Goal: Information Seeking & Learning: Check status

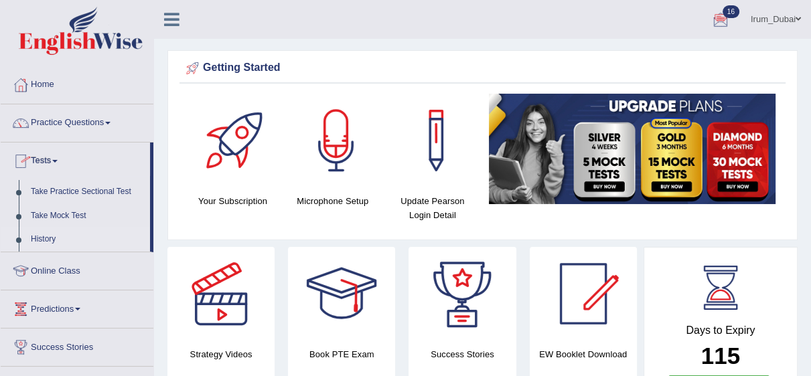
click at [54, 237] on link "History" at bounding box center [87, 240] width 125 height 24
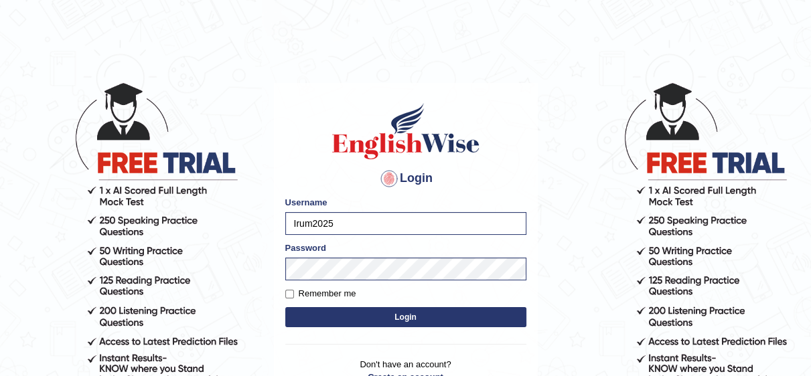
click at [320, 325] on button "Login" at bounding box center [405, 317] width 241 height 20
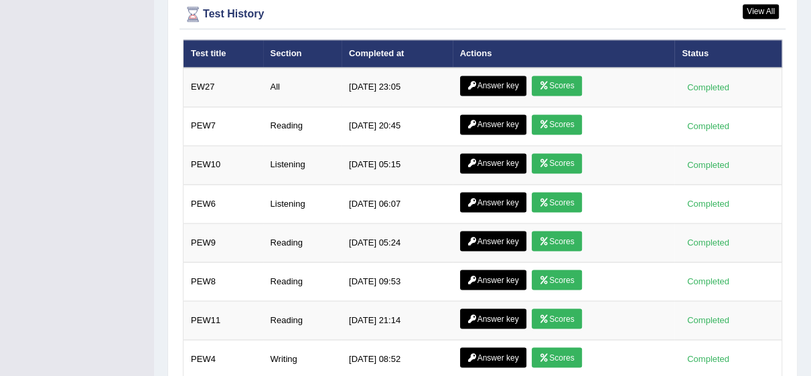
scroll to position [2019, 0]
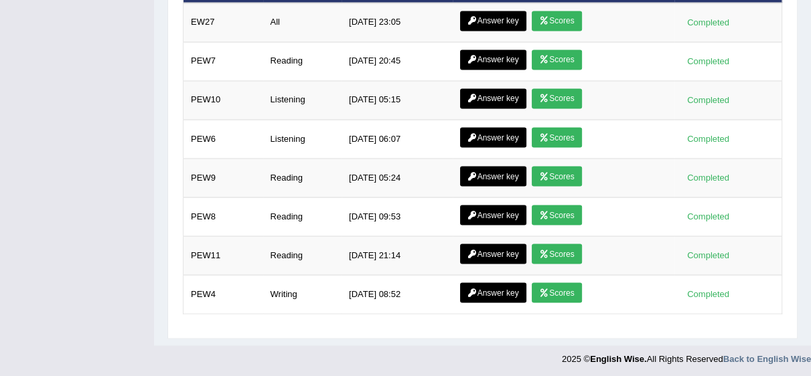
drag, startPoint x: 820, startPoint y: 50, endPoint x: 820, endPoint y: 374, distance: 324.1
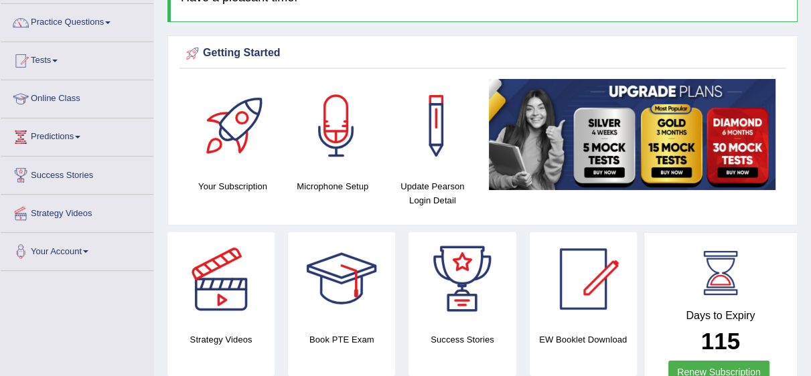
scroll to position [0, 0]
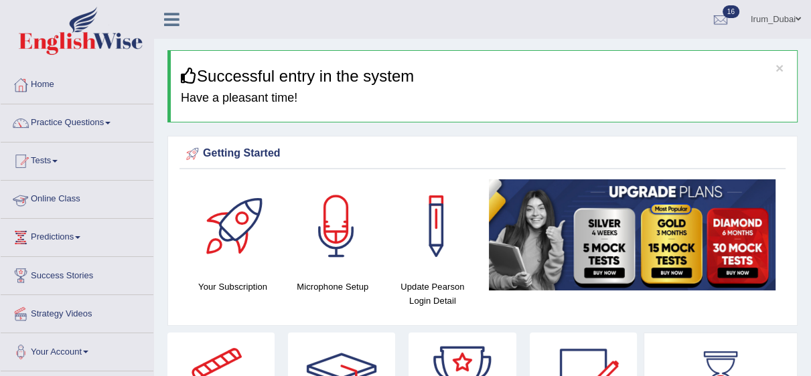
click at [47, 177] on li "Tests Take Practice Sectional Test Take Mock Test History" at bounding box center [77, 162] width 153 height 38
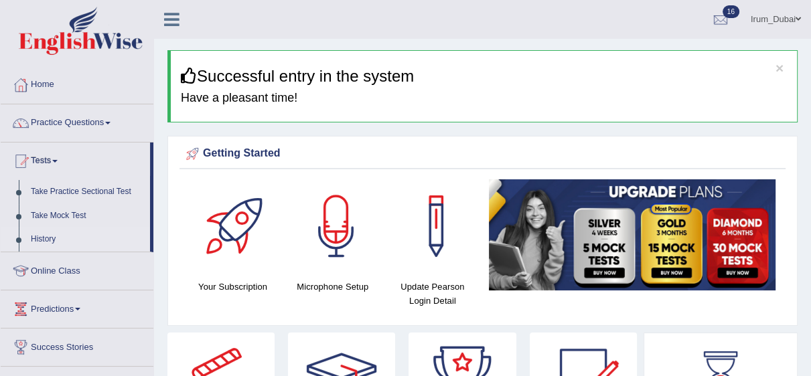
click at [51, 240] on link "History" at bounding box center [87, 240] width 125 height 24
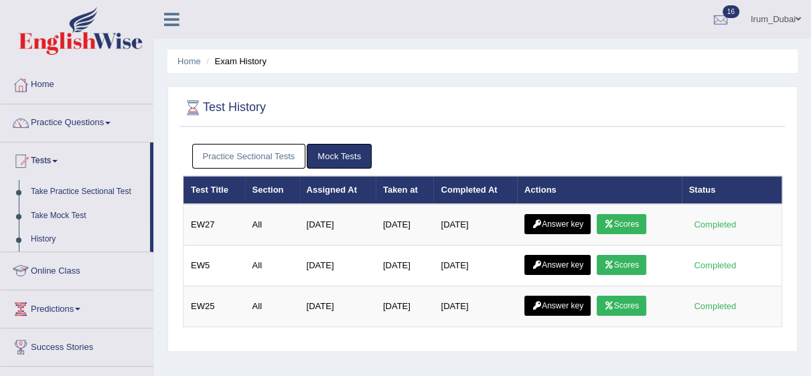
click at [265, 156] on link "Practice Sectional Tests" at bounding box center [249, 156] width 114 height 25
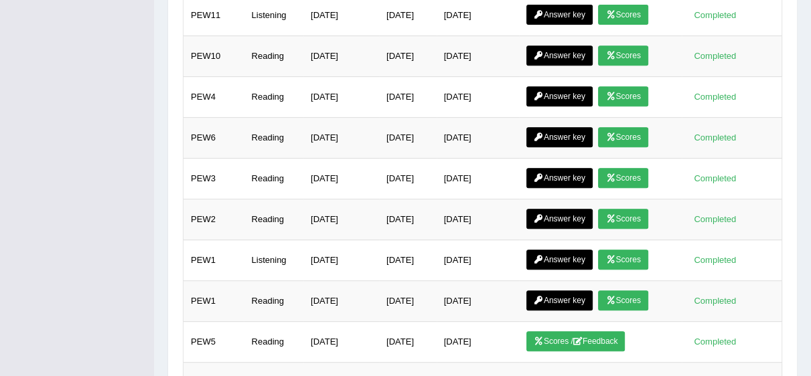
scroll to position [493, 0]
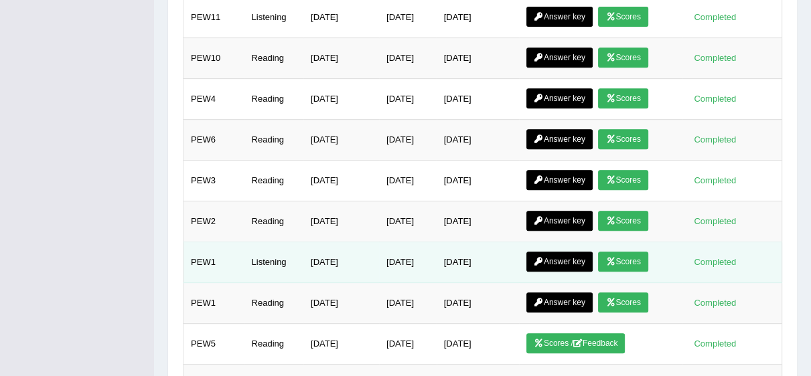
click at [578, 260] on link "Answer key" at bounding box center [559, 262] width 66 height 20
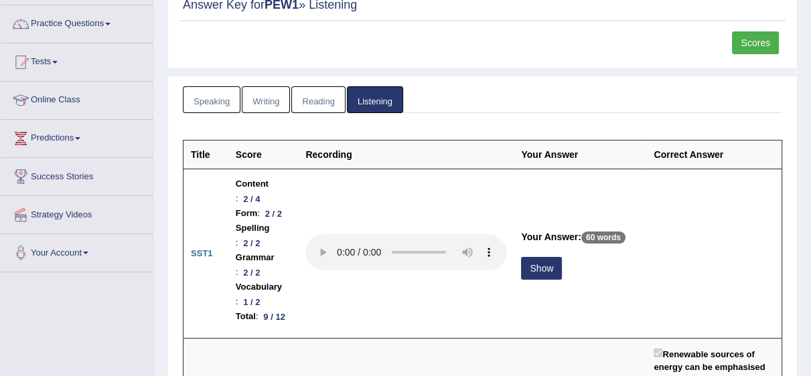
scroll to position [114, 0]
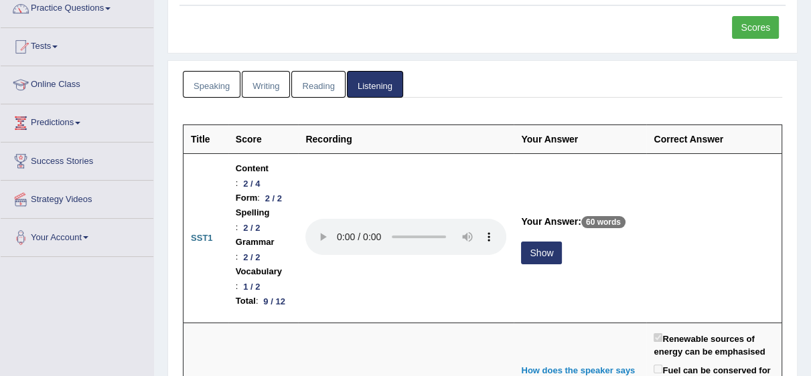
click at [810, 33] on html "Toggle navigation Home Practice Questions Speaking Practice Read Aloud Repeat S…" at bounding box center [405, 74] width 811 height 376
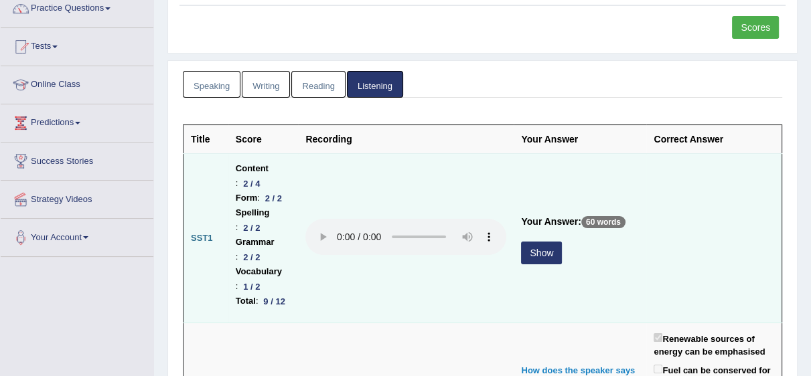
click at [537, 264] on button "Show" at bounding box center [541, 253] width 41 height 23
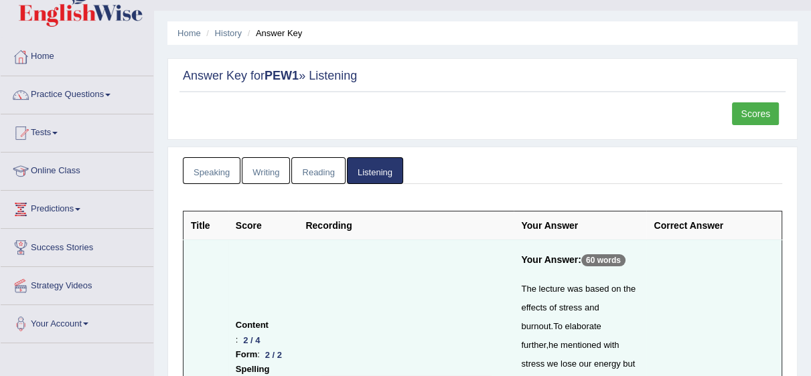
scroll to position [21, 0]
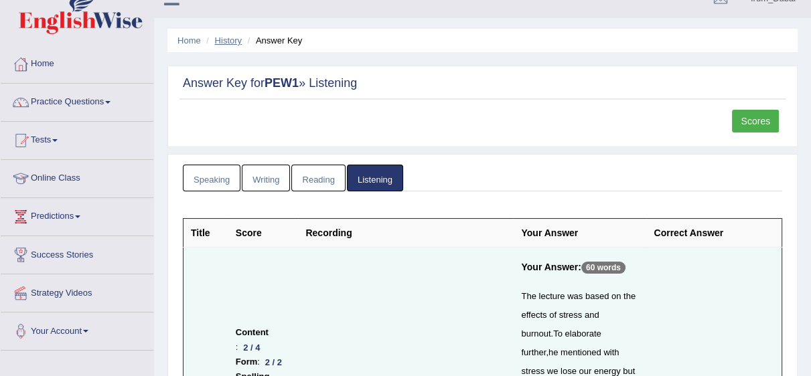
click at [224, 40] on link "History" at bounding box center [228, 40] width 27 height 10
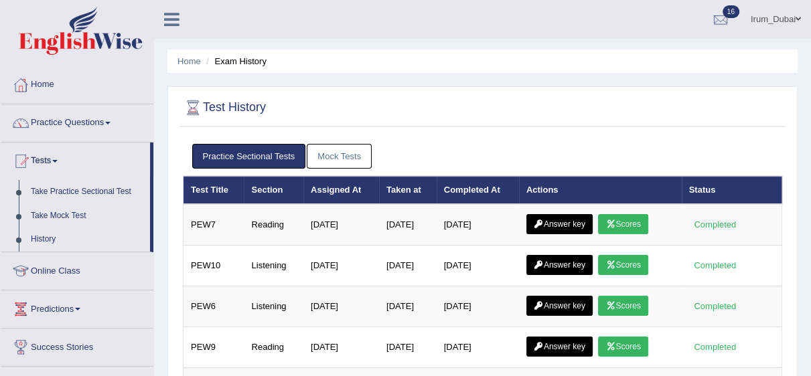
click at [328, 165] on link "Mock Tests" at bounding box center [339, 156] width 65 height 25
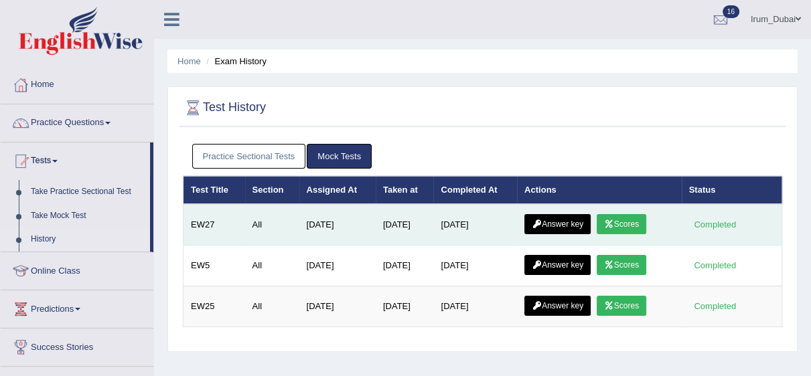
click at [540, 222] on icon at bounding box center [537, 224] width 10 height 8
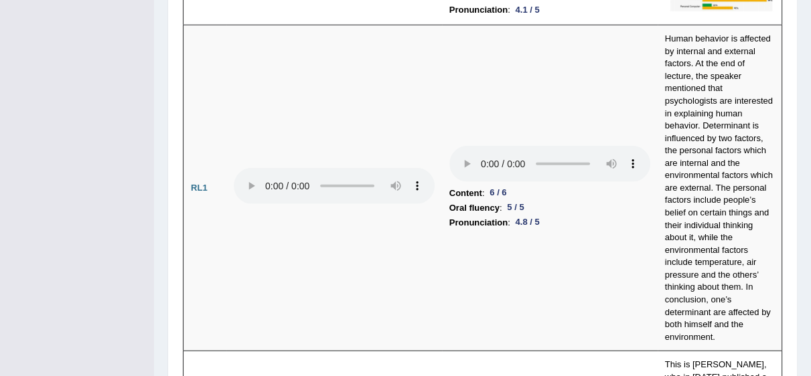
scroll to position [2979, 0]
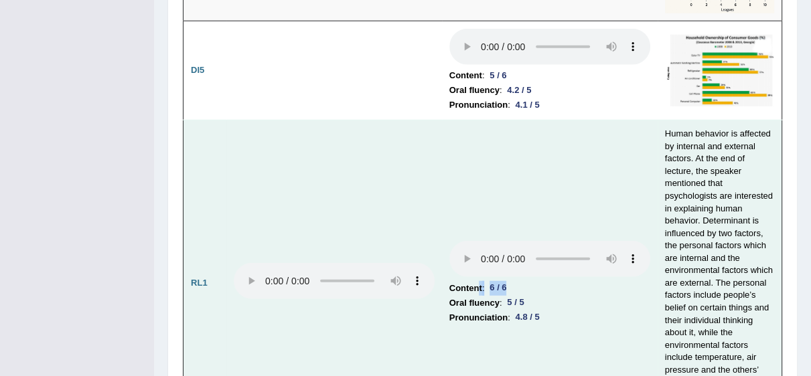
drag, startPoint x: 476, startPoint y: 228, endPoint x: 516, endPoint y: 231, distance: 40.3
click at [516, 281] on li "Content : 6 / 6" at bounding box center [549, 288] width 201 height 15
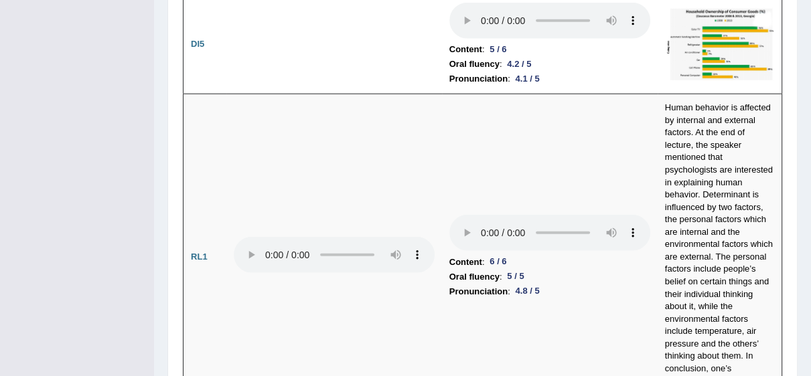
scroll to position [2925, 0]
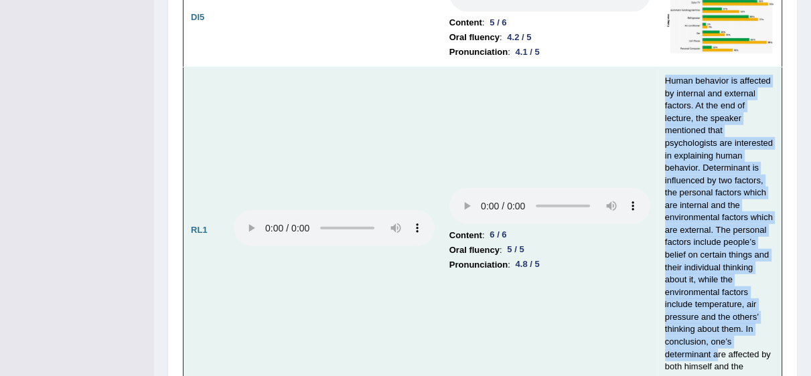
drag, startPoint x: 664, startPoint y: 31, endPoint x: 714, endPoint y: 285, distance: 258.8
click at [714, 285] on td "Human behavior is affected by internal and external factors. At the end of lect…" at bounding box center [720, 231] width 125 height 326
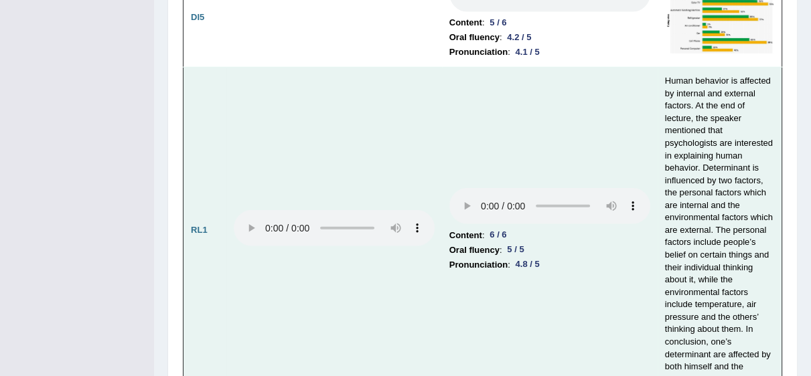
click at [714, 319] on td "Human behavior is affected by internal and external factors. At the end of lect…" at bounding box center [720, 231] width 125 height 326
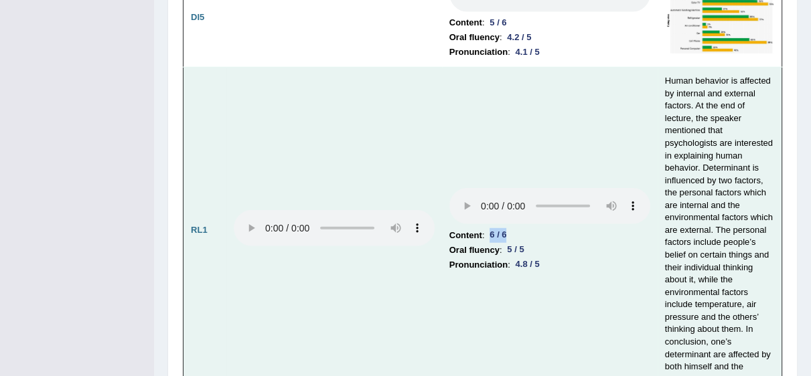
drag, startPoint x: 490, startPoint y: 175, endPoint x: 508, endPoint y: 174, distance: 18.1
click at [508, 228] on div "6 / 6" at bounding box center [497, 235] width 27 height 14
drag, startPoint x: 508, startPoint y: 195, endPoint x: 531, endPoint y: 199, distance: 23.1
click at [531, 199] on td "Content : 6 / 6 Oral fluency : 5 / 5 Pronunciation : 4.8 / 5" at bounding box center [550, 231] width 216 height 326
drag, startPoint x: 536, startPoint y: 259, endPoint x: 523, endPoint y: 210, distance: 50.7
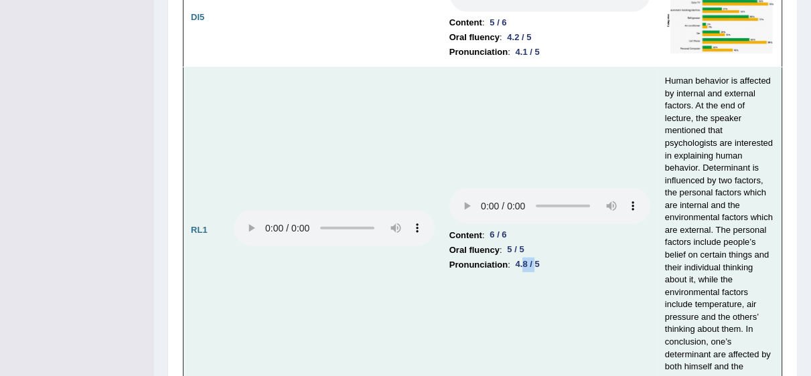
click at [523, 210] on td "Content : 6 / 6 Oral fluency : 5 / 5 Pronunciation : 4.8 / 5" at bounding box center [550, 231] width 216 height 326
click at [523, 258] on div "4.8 / 5" at bounding box center [527, 265] width 35 height 14
drag, startPoint x: 445, startPoint y: 188, endPoint x: 534, endPoint y: 189, distance: 88.4
click at [534, 189] on td "Content : 6 / 6 Oral fluency : 5 / 5 Pronunciation : 4.8 / 5" at bounding box center [550, 231] width 216 height 326
click at [534, 243] on li "Oral fluency : 5 / 5" at bounding box center [549, 250] width 201 height 15
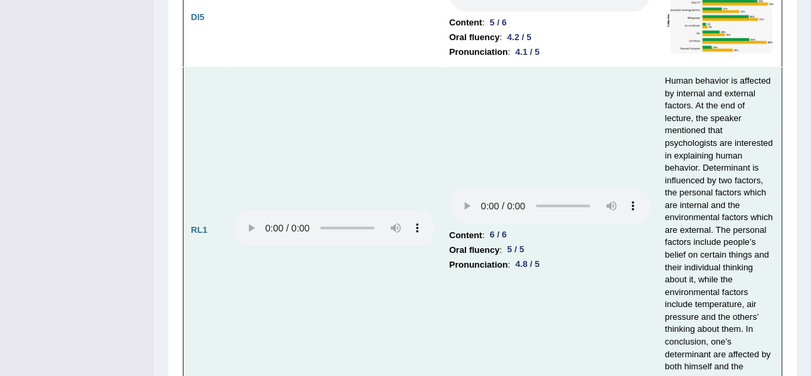
click at [534, 243] on li "Oral fluency : 5 / 5" at bounding box center [549, 250] width 201 height 15
drag, startPoint x: 453, startPoint y: 210, endPoint x: 547, endPoint y: 213, distance: 94.5
click at [547, 213] on td "Content : 6 / 6 Oral fluency : 5 / 5 Pronunciation : 4.8 / 5" at bounding box center [550, 231] width 216 height 326
click at [327, 260] on td at bounding box center [334, 231] width 216 height 326
click at [735, 68] on td "Human behavior is affected by internal and external factors. At the end of lect…" at bounding box center [720, 231] width 125 height 326
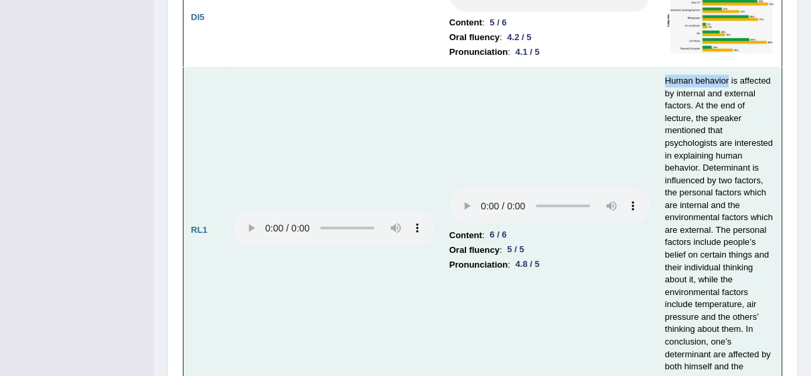
drag, startPoint x: 724, startPoint y: 33, endPoint x: 680, endPoint y: 40, distance: 44.0
click at [663, 68] on td "Human behavior is affected by internal and external factors. At the end of lect…" at bounding box center [720, 231] width 125 height 326
drag, startPoint x: 736, startPoint y: 32, endPoint x: 686, endPoint y: 56, distance: 54.8
click at [686, 68] on td "Human behavior is affected by internal and external factors. At the end of lect…" at bounding box center [720, 231] width 125 height 326
drag, startPoint x: 697, startPoint y: 57, endPoint x: 729, endPoint y: 70, distance: 33.9
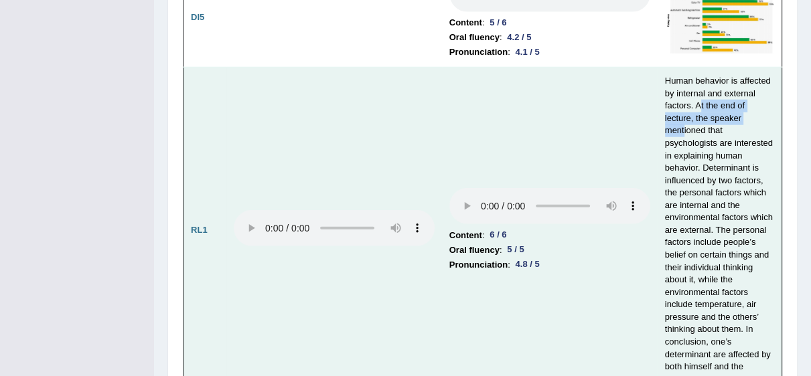
click at [729, 70] on td "Human behavior is affected by internal and external factors. At the end of lect…" at bounding box center [720, 231] width 125 height 326
click at [729, 72] on td "Human behavior is affected by internal and external factors. At the end of lect…" at bounding box center [720, 231] width 125 height 326
click at [677, 84] on td "Human behavior is affected by internal and external factors. At the end of lect…" at bounding box center [720, 231] width 125 height 326
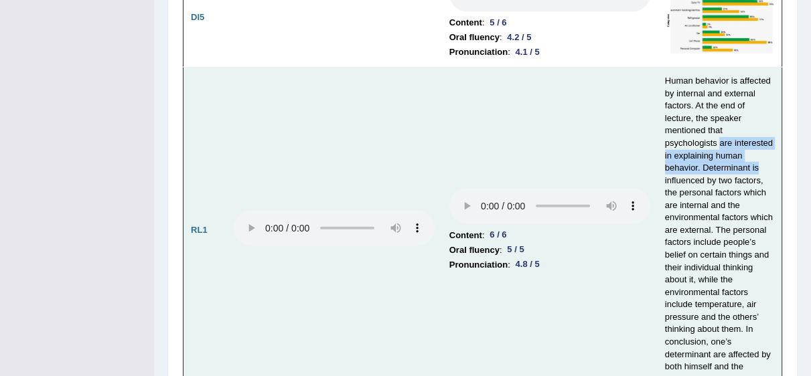
drag, startPoint x: 755, startPoint y: 105, endPoint x: 716, endPoint y: 86, distance: 42.5
click at [716, 86] on td "Human behavior is affected by internal and external factors. At the end of lect…" at bounding box center [720, 231] width 125 height 326
click at [707, 122] on td "Human behavior is affected by internal and external factors. At the end of lect…" at bounding box center [720, 231] width 125 height 326
drag, startPoint x: 719, startPoint y: 121, endPoint x: 747, endPoint y: 121, distance: 27.5
click at [747, 121] on td "Human behavior is affected by internal and external factors. At the end of lect…" at bounding box center [720, 231] width 125 height 326
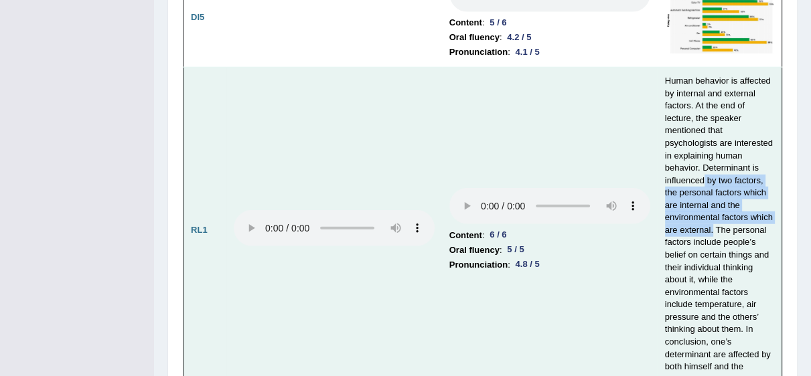
drag, startPoint x: 711, startPoint y: 169, endPoint x: 678, endPoint y: 136, distance: 46.9
click at [701, 123] on td "Human behavior is affected by internal and external factors. At the end of lect…" at bounding box center [720, 231] width 125 height 326
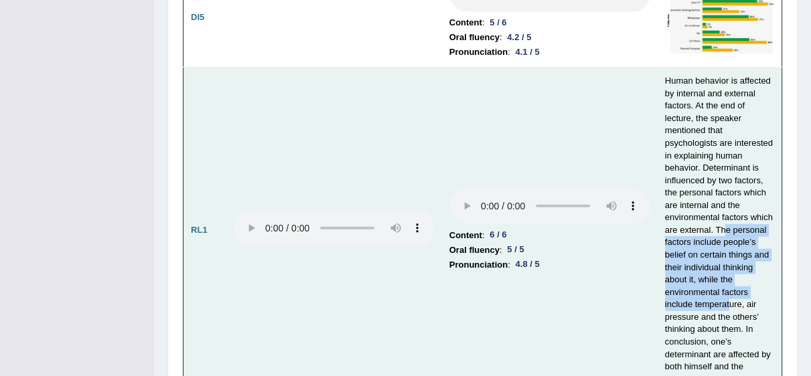
drag, startPoint x: 744, startPoint y: 228, endPoint x: 722, endPoint y: 170, distance: 61.4
click at [722, 170] on td "Human behavior is affected by internal and external factors. At the end of lect…" at bounding box center [720, 231] width 125 height 326
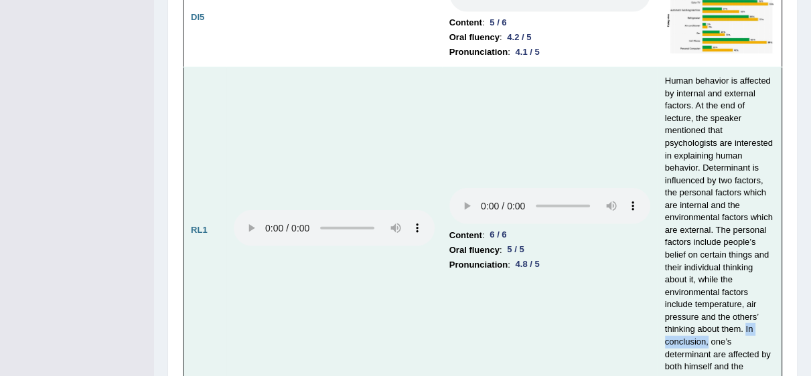
drag, startPoint x: 742, startPoint y: 257, endPoint x: 705, endPoint y: 267, distance: 38.2
click at [705, 267] on td "Human behavior is affected by internal and external factors. At the end of lect…" at bounding box center [720, 231] width 125 height 326
drag, startPoint x: 732, startPoint y: 281, endPoint x: 719, endPoint y: 307, distance: 28.4
click at [719, 307] on td "Human behavior is affected by internal and external factors. At the end of lect…" at bounding box center [720, 231] width 125 height 326
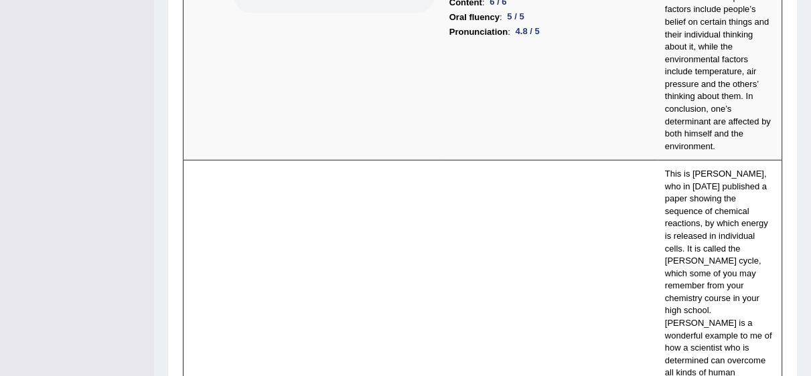
scroll to position [3241, 0]
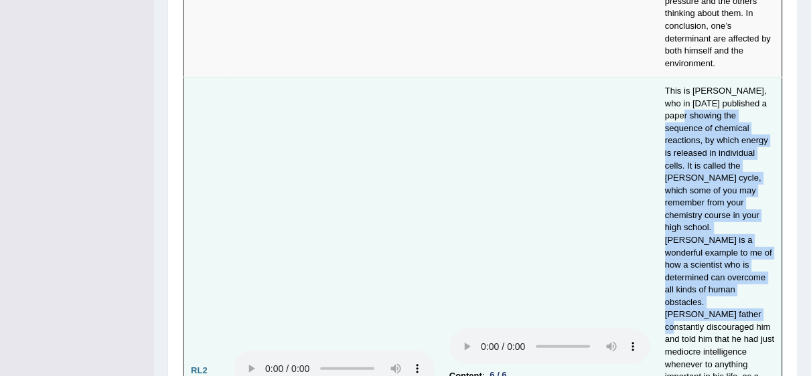
drag, startPoint x: 680, startPoint y: 44, endPoint x: 745, endPoint y: 202, distance: 170.8
click at [745, 202] on td "This is Hans Krebs, who in 1937 published a paper showing the sequence of chemi…" at bounding box center [720, 371] width 125 height 587
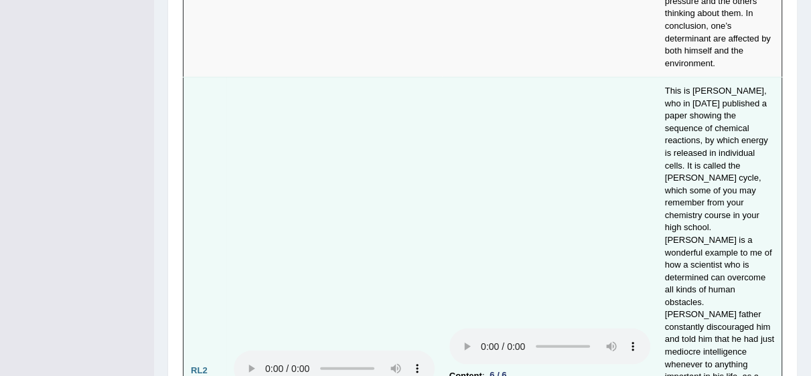
drag, startPoint x: 516, startPoint y: 269, endPoint x: 510, endPoint y: 266, distance: 7.2
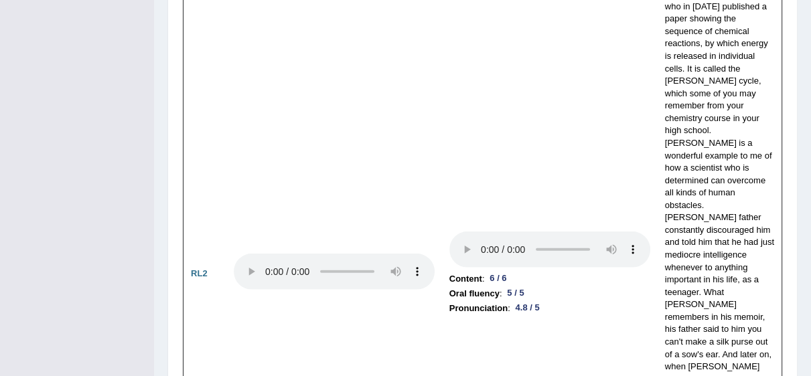
scroll to position [3373, 0]
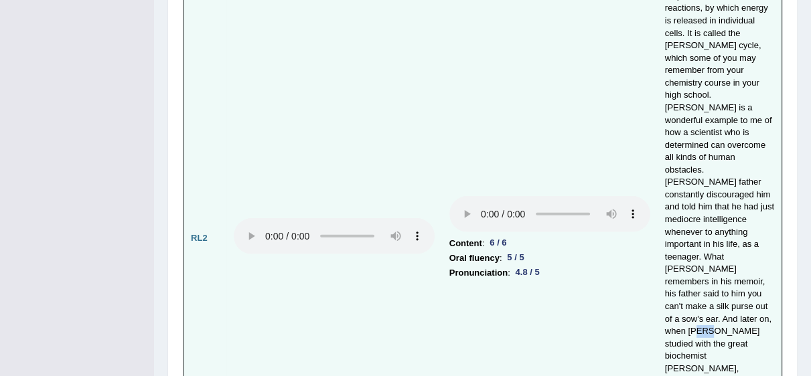
drag, startPoint x: 702, startPoint y: 204, endPoint x: 713, endPoint y: 216, distance: 16.1
click at [713, 216] on td "This is Hans Krebs, who in 1937 published a paper showing the sequence of chemi…" at bounding box center [720, 238] width 125 height 587
click at [527, 252] on td "Content : 6 / 6 Oral fluency : 5 / 5 Pronunciation : 4.8 / 5" at bounding box center [550, 238] width 216 height 587
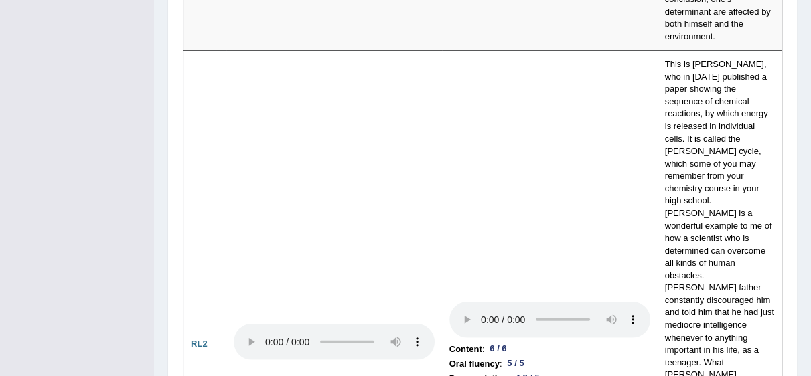
scroll to position [3241, 0]
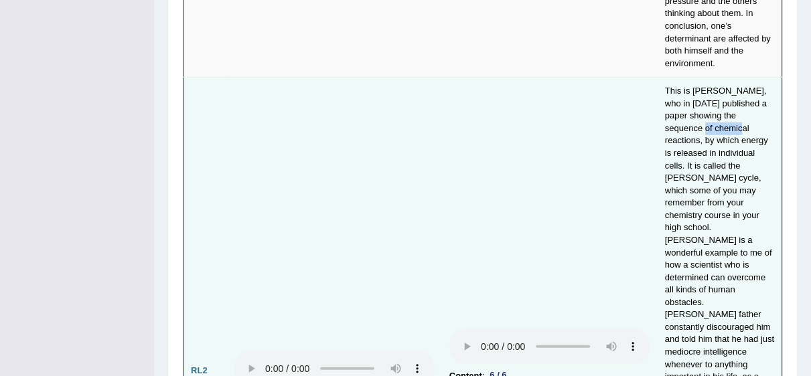
drag, startPoint x: 673, startPoint y: 52, endPoint x: 706, endPoint y: 57, distance: 33.1
click at [706, 78] on td "This is Hans Krebs, who in 1937 published a paper showing the sequence of chemi…" at bounding box center [720, 371] width 125 height 587
drag, startPoint x: 706, startPoint y: 118, endPoint x: 720, endPoint y: 129, distance: 18.6
click at [720, 129] on td "This is Hans Krebs, who in 1937 published a paper showing the sequence of chemi…" at bounding box center [720, 371] width 125 height 587
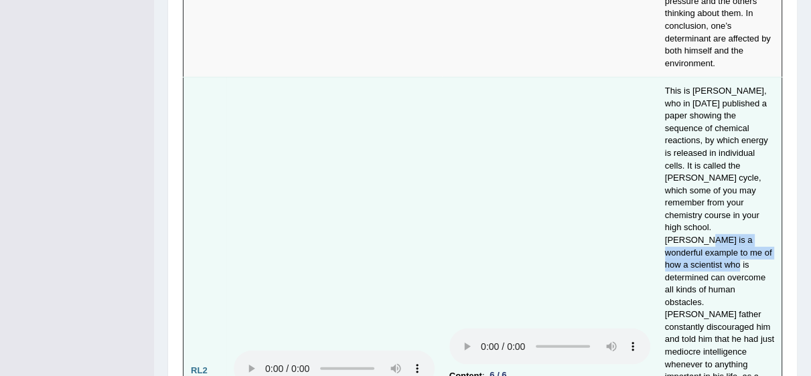
drag, startPoint x: 706, startPoint y: 144, endPoint x: 733, endPoint y: 162, distance: 31.8
click at [733, 162] on td "This is Hans Krebs, who in 1937 published a paper showing the sequence of chemi…" at bounding box center [720, 371] width 125 height 587
click at [747, 176] on td "This is Hans Krebs, who in 1937 published a paper showing the sequence of chemi…" at bounding box center [720, 371] width 125 height 587
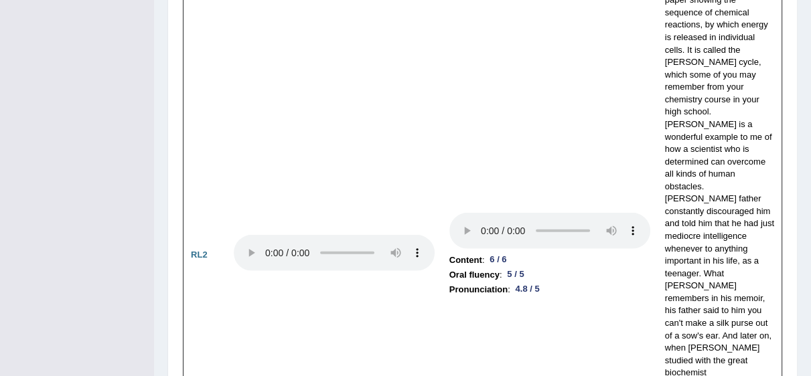
scroll to position [3309, 0]
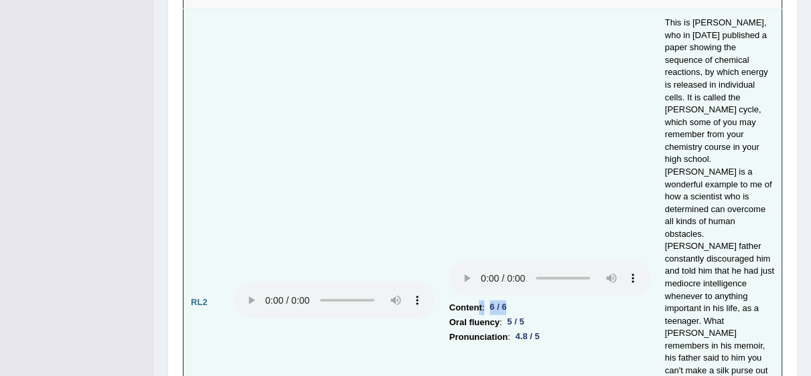
drag, startPoint x: 479, startPoint y: 182, endPoint x: 525, endPoint y: 183, distance: 46.2
click at [524, 301] on li "Content : 6 / 6" at bounding box center [549, 308] width 201 height 15
click at [525, 301] on li "Content : 6 / 6" at bounding box center [549, 308] width 201 height 15
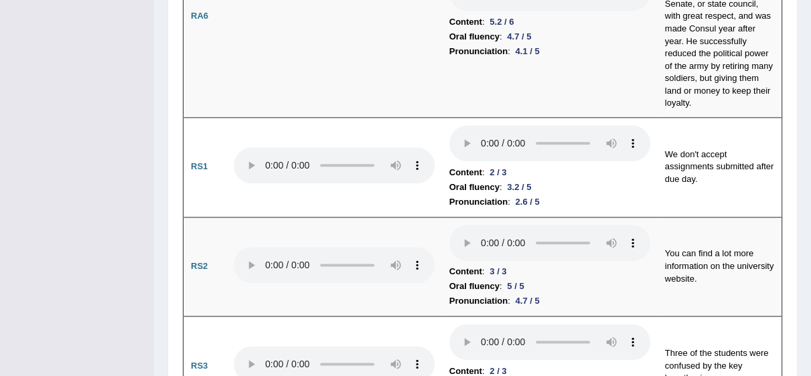
scroll to position [1306, 0]
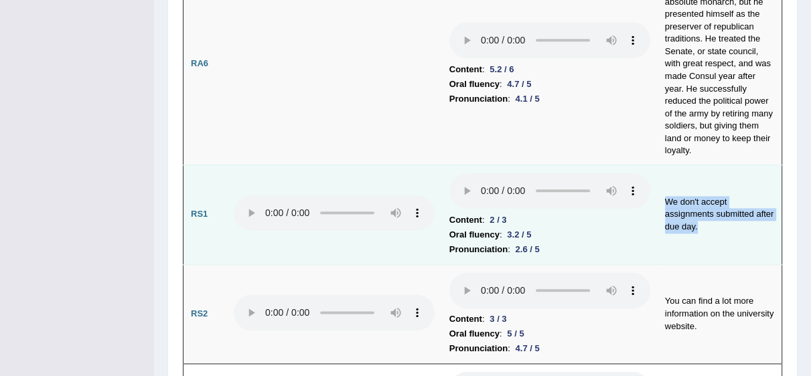
drag, startPoint x: 664, startPoint y: 149, endPoint x: 704, endPoint y: 179, distance: 49.7
click at [704, 179] on td "We don't accept assignments submitted after due day." at bounding box center [720, 215] width 125 height 100
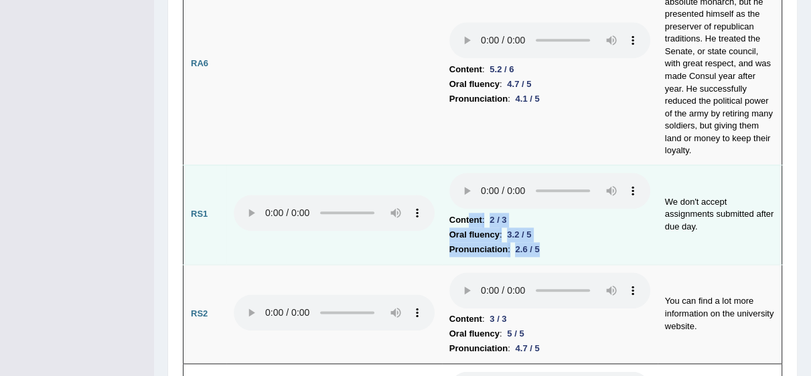
drag, startPoint x: 467, startPoint y: 169, endPoint x: 557, endPoint y: 192, distance: 93.2
click at [557, 192] on td "Content : 2 / 3 Oral fluency : 3.2 / 5 Pronunciation : 2.6 / 5" at bounding box center [550, 215] width 216 height 100
click at [557, 242] on li "Pronunciation : 2.6 / 5" at bounding box center [549, 249] width 201 height 15
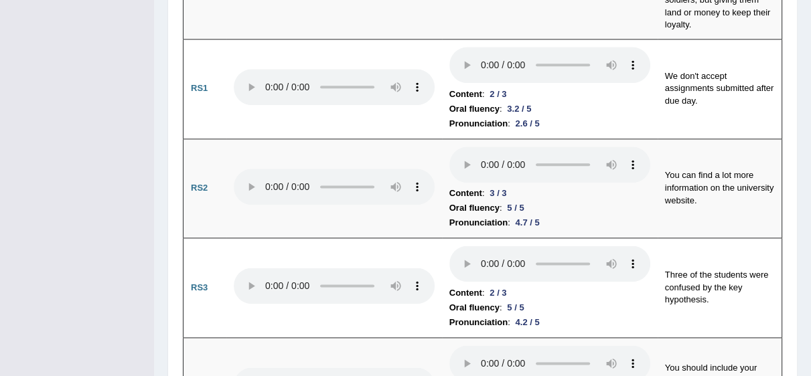
scroll to position [1444, 0]
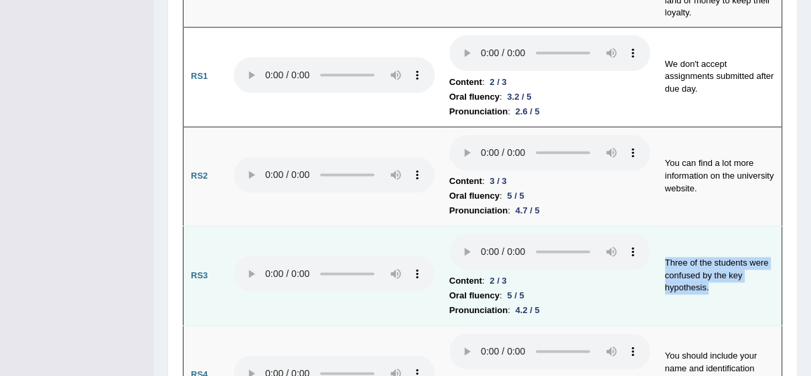
drag, startPoint x: 663, startPoint y: 212, endPoint x: 706, endPoint y: 238, distance: 50.5
click at [706, 238] on td "Three of the students were confused by the key hypothesis." at bounding box center [720, 276] width 125 height 100
click at [497, 274] on div "2 / 3" at bounding box center [497, 281] width 27 height 14
drag, startPoint x: 703, startPoint y: 241, endPoint x: 660, endPoint y: 204, distance: 57.0
click at [660, 226] on td "Three of the students were confused by the key hypothesis." at bounding box center [720, 276] width 125 height 100
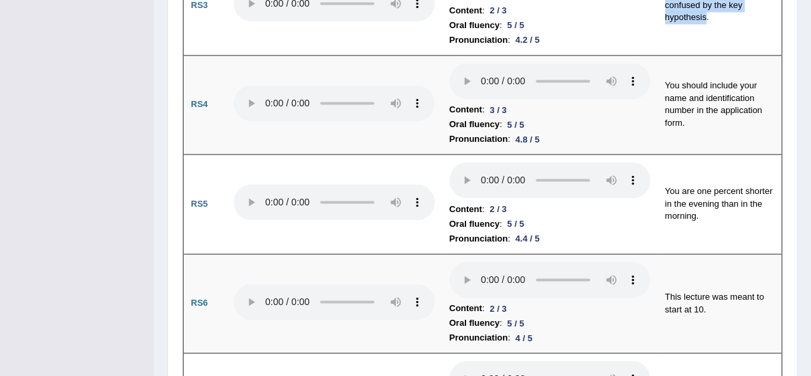
scroll to position [1738, 0]
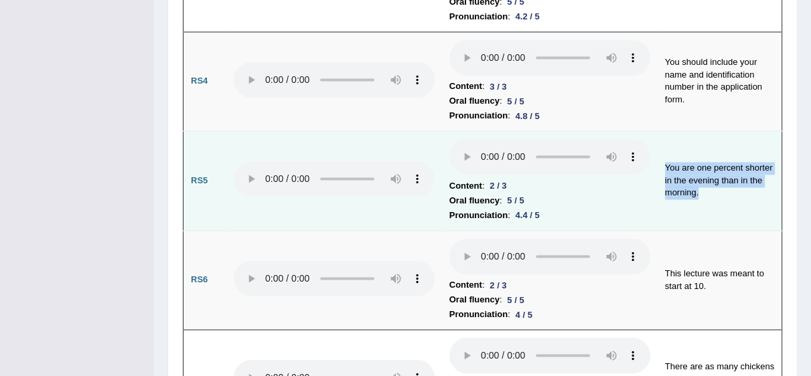
drag, startPoint x: 662, startPoint y: 112, endPoint x: 731, endPoint y: 143, distance: 74.9
click at [731, 143] on td "You are one percent shorter in the evening than in the morning." at bounding box center [720, 181] width 125 height 100
click at [702, 152] on td "You are one percent shorter in the evening than in the morning." at bounding box center [720, 181] width 125 height 100
drag, startPoint x: 700, startPoint y: 145, endPoint x: 660, endPoint y: 101, distance: 58.8
click at [660, 131] on td "You are one percent shorter in the evening than in the morning." at bounding box center [720, 181] width 125 height 100
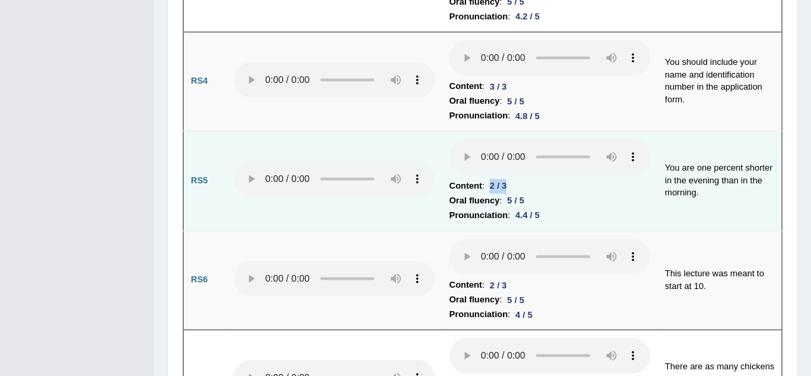
drag, startPoint x: 489, startPoint y: 135, endPoint x: 522, endPoint y: 134, distance: 32.2
click at [522, 179] on li "Content : 2 / 3" at bounding box center [549, 186] width 201 height 15
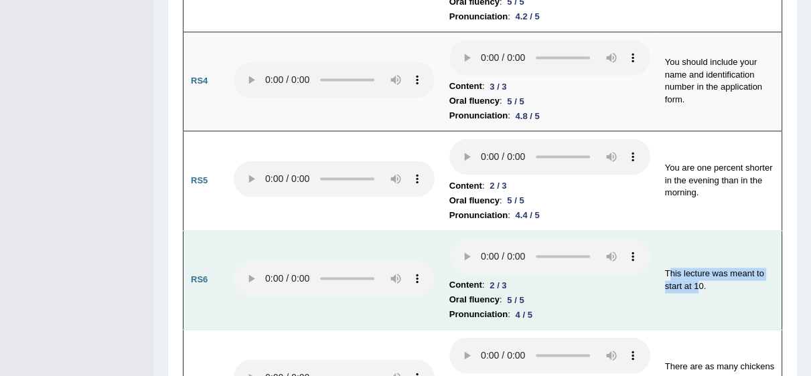
drag, startPoint x: 665, startPoint y: 224, endPoint x: 698, endPoint y: 240, distance: 37.1
click at [698, 240] on td "This lecture was meant to start at 10." at bounding box center [720, 280] width 125 height 100
click at [741, 242] on td "This lecture was meant to start at 10." at bounding box center [720, 280] width 125 height 100
drag, startPoint x: 480, startPoint y: 232, endPoint x: 520, endPoint y: 232, distance: 39.5
click at [511, 278] on li "Content : 2 / 3" at bounding box center [549, 285] width 201 height 15
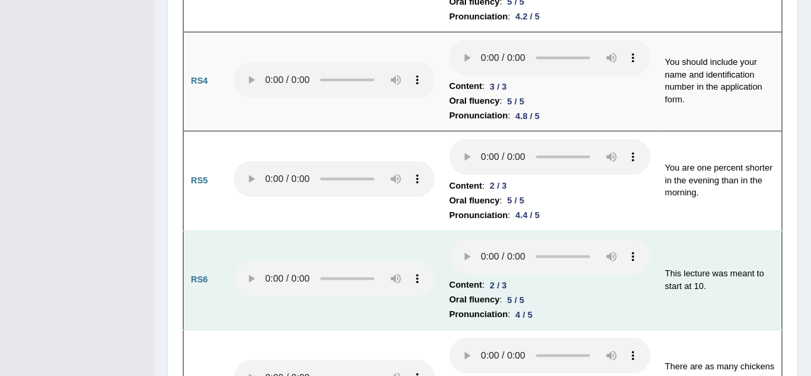
click at [583, 293] on li "Oral fluency : 5 / 5" at bounding box center [549, 300] width 201 height 15
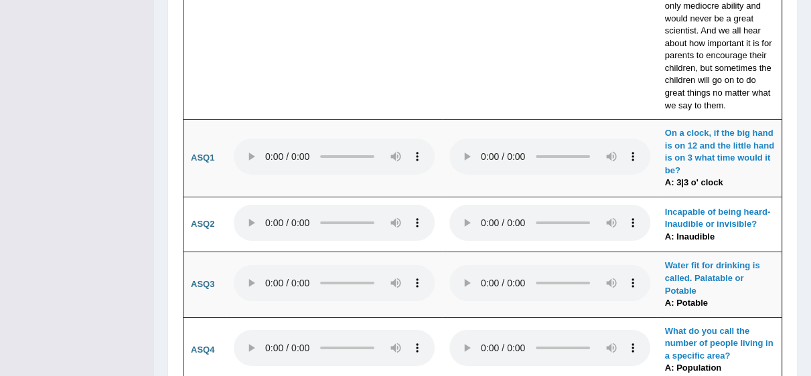
scroll to position [3667, 0]
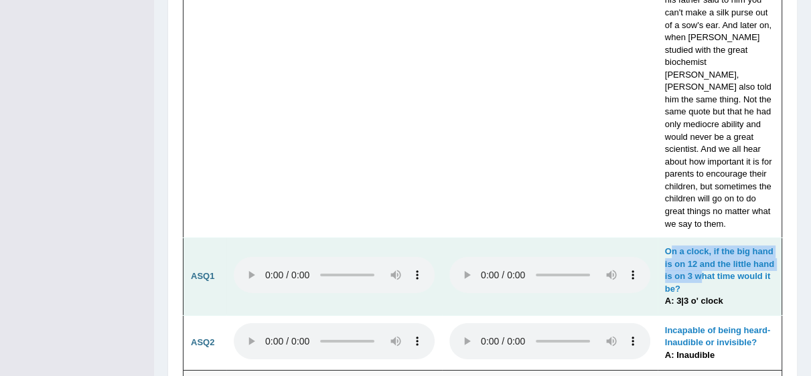
drag, startPoint x: 670, startPoint y: 81, endPoint x: 724, endPoint y: 110, distance: 61.7
click at [724, 238] on td "On a clock, if the big hand is on 12 and the little hand is on 3 what time woul…" at bounding box center [720, 277] width 125 height 78
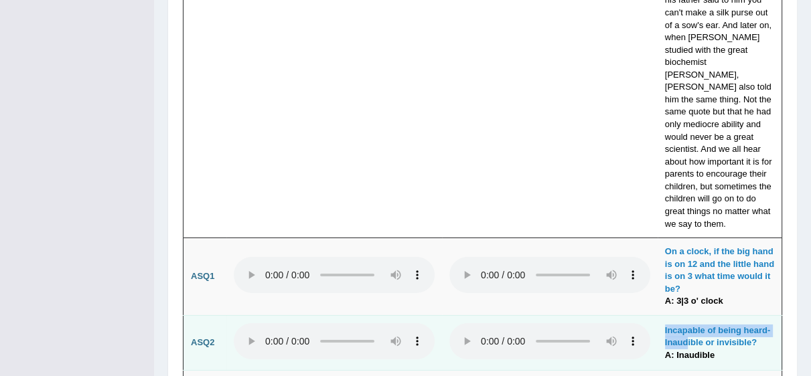
drag, startPoint x: 660, startPoint y: 161, endPoint x: 751, endPoint y: 174, distance: 92.0
click at [693, 315] on td "Incapable of being heard- Inaudible or invisible? A: Inaudible" at bounding box center [720, 343] width 125 height 56
click at [706, 315] on td "Incapable of being heard- Inaudible or invisible? A: Inaudible" at bounding box center [720, 343] width 125 height 56
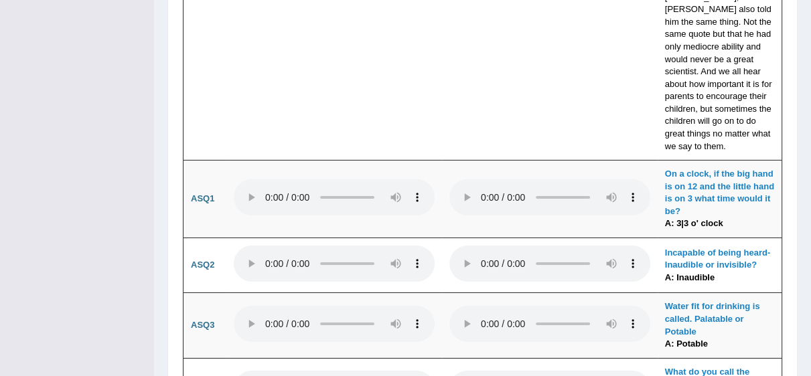
scroll to position [3757, 0]
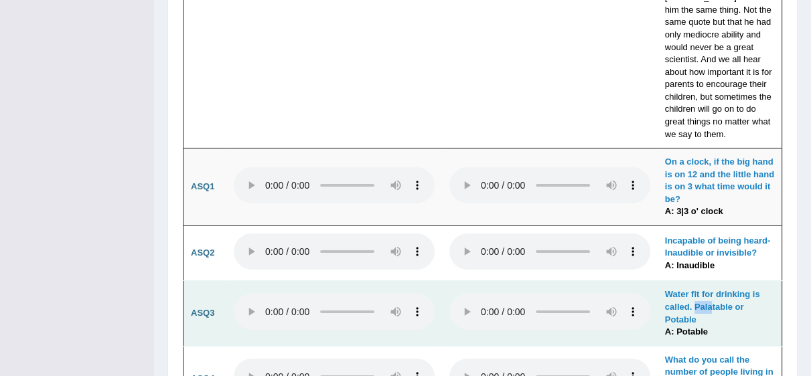
drag, startPoint x: 692, startPoint y: 133, endPoint x: 705, endPoint y: 143, distance: 16.6
click at [708, 281] on td "Water fit for drinking is called. Palatable or Potable A: Potable" at bounding box center [720, 313] width 125 height 65
click at [698, 327] on b "A: Potable" at bounding box center [686, 332] width 43 height 10
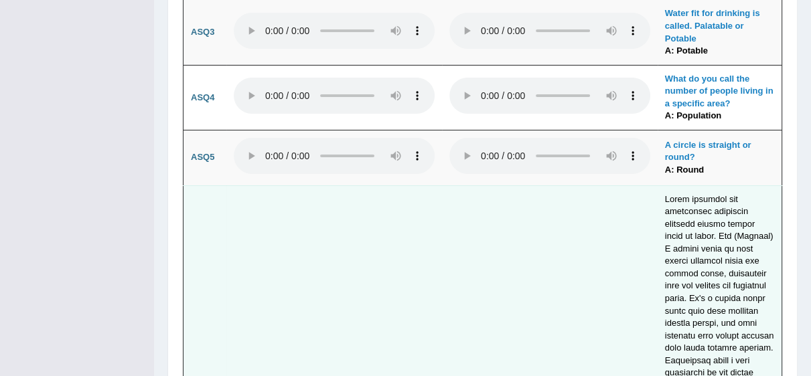
scroll to position [4011, 0]
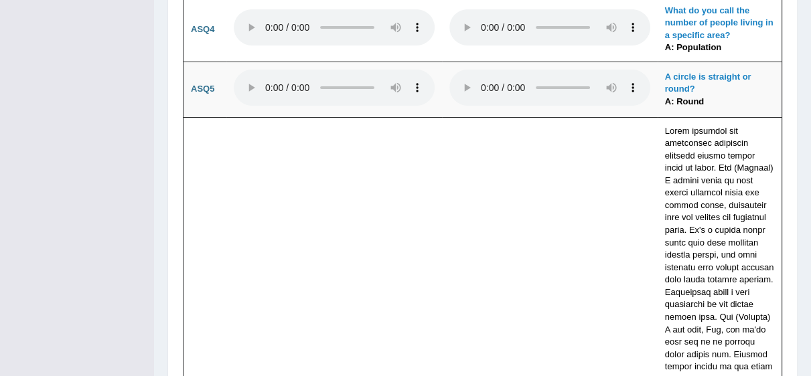
scroll to position [3999, 0]
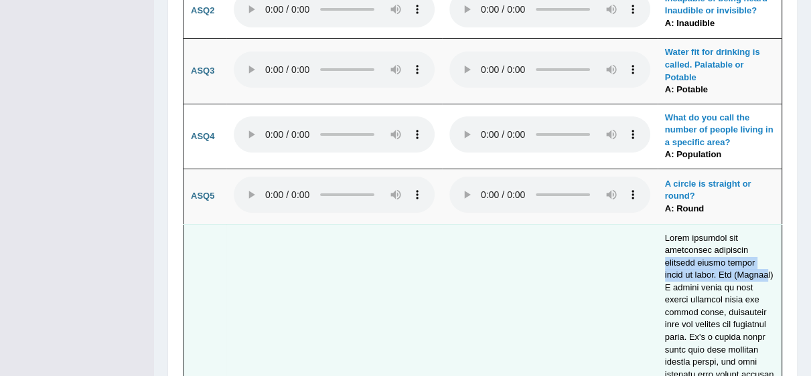
drag, startPoint x: 743, startPoint y: 76, endPoint x: 731, endPoint y: 96, distance: 24.0
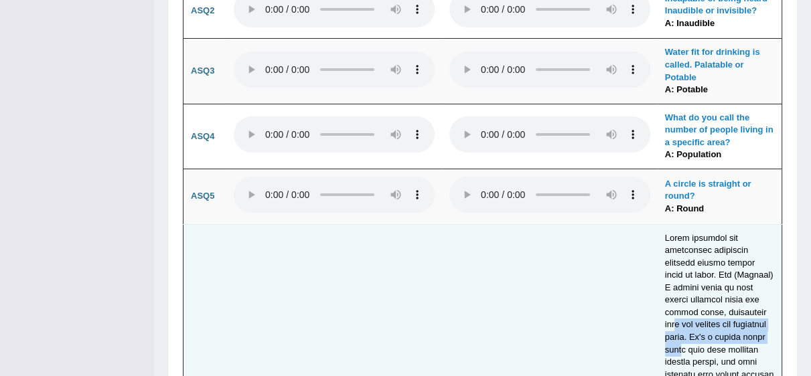
drag, startPoint x: 716, startPoint y: 137, endPoint x: 727, endPoint y: 163, distance: 27.9
drag, startPoint x: 724, startPoint y: 189, endPoint x: 731, endPoint y: 211, distance: 23.3
drag, startPoint x: 735, startPoint y: 244, endPoint x: 739, endPoint y: 262, distance: 19.3
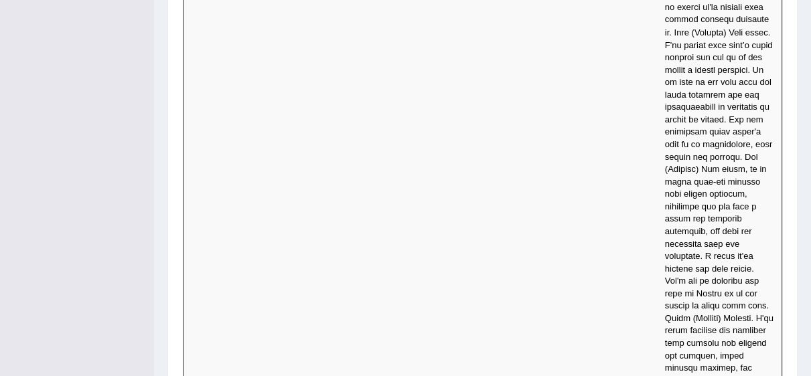
scroll to position [6422, 0]
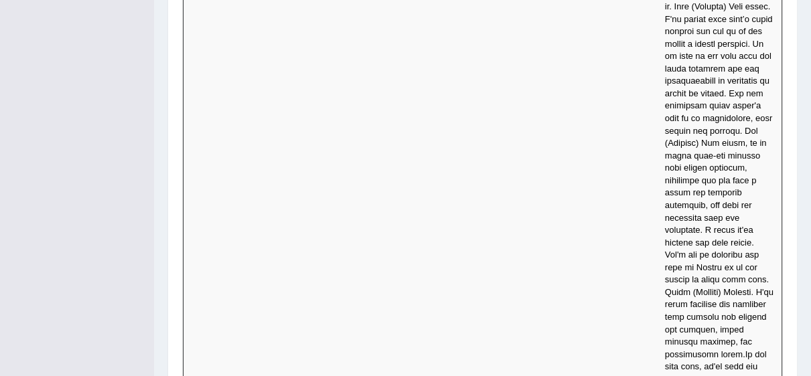
drag, startPoint x: 665, startPoint y: 106, endPoint x: 663, endPoint y: 121, distance: 14.2
drag, startPoint x: 184, startPoint y: 205, endPoint x: 207, endPoint y: 206, distance: 22.8
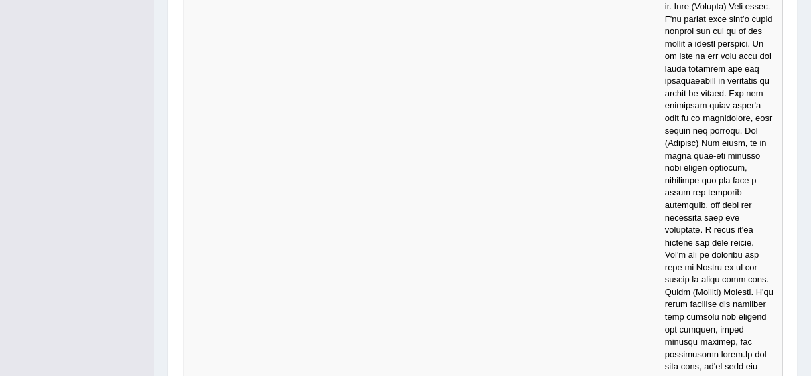
drag, startPoint x: 682, startPoint y: 114, endPoint x: 707, endPoint y: 301, distance: 187.9
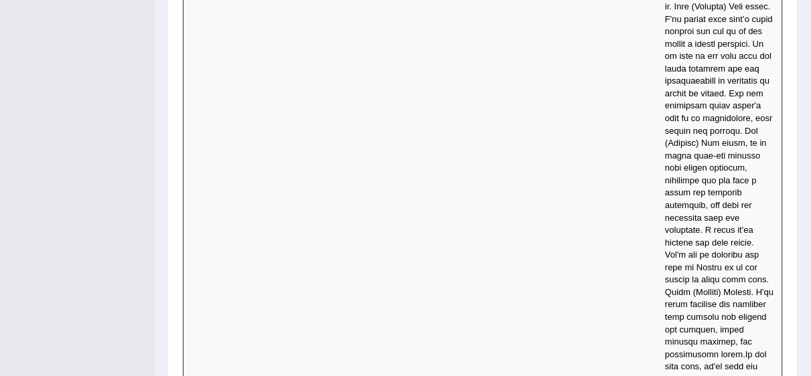
drag, startPoint x: 673, startPoint y: 110, endPoint x: 720, endPoint y: 256, distance: 153.5
drag, startPoint x: 708, startPoint y: 200, endPoint x: 744, endPoint y: 214, distance: 37.9
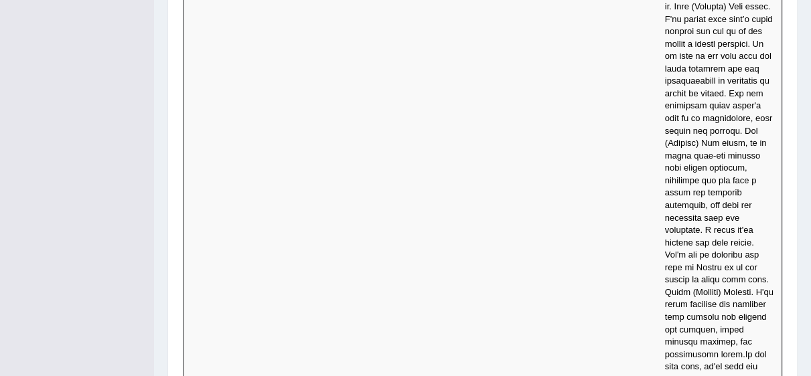
drag, startPoint x: 692, startPoint y: 225, endPoint x: 724, endPoint y: 236, distance: 34.1
drag, startPoint x: 683, startPoint y: 246, endPoint x: 731, endPoint y: 274, distance: 55.2
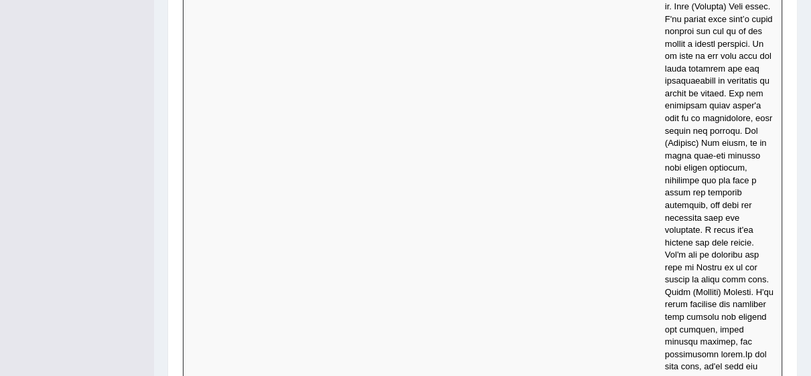
drag, startPoint x: 735, startPoint y: 272, endPoint x: 738, endPoint y: 291, distance: 19.6
drag, startPoint x: 187, startPoint y: 203, endPoint x: 216, endPoint y: 202, distance: 28.8
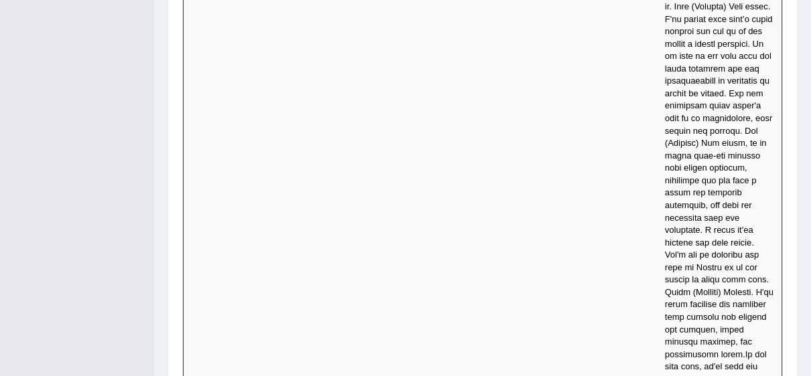
scroll to position [0, 0]
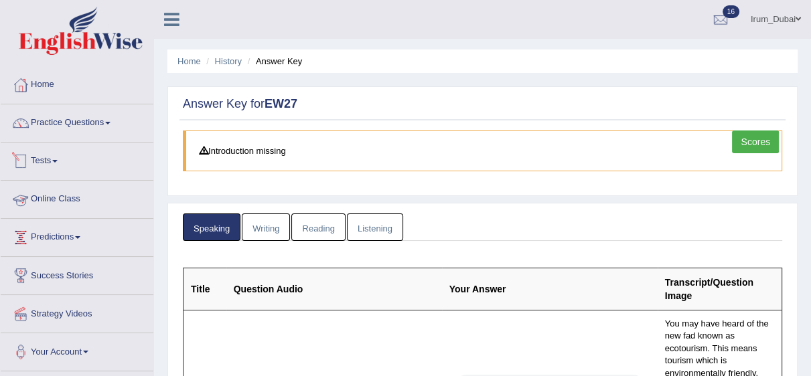
click at [44, 157] on link "Tests" at bounding box center [77, 159] width 153 height 33
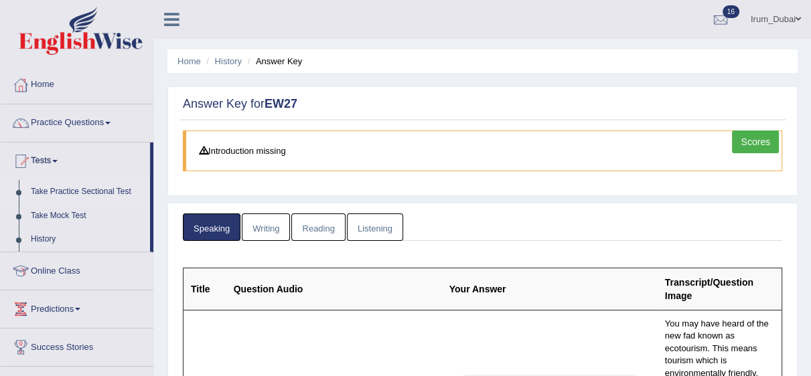
click at [94, 193] on link "Take Practice Sectional Test" at bounding box center [87, 192] width 125 height 24
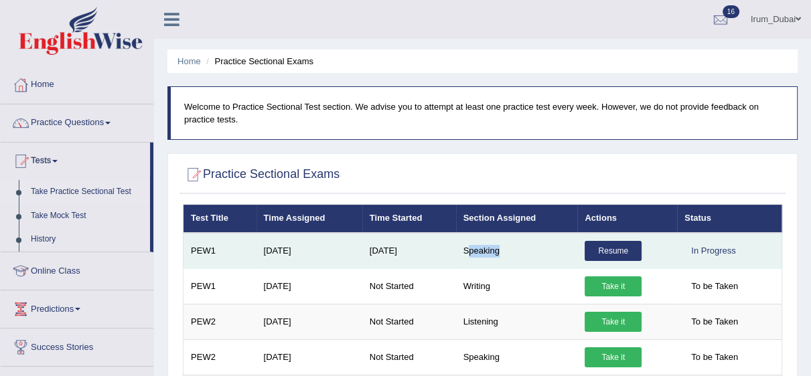
click at [499, 245] on td "Speaking" at bounding box center [517, 251] width 122 height 36
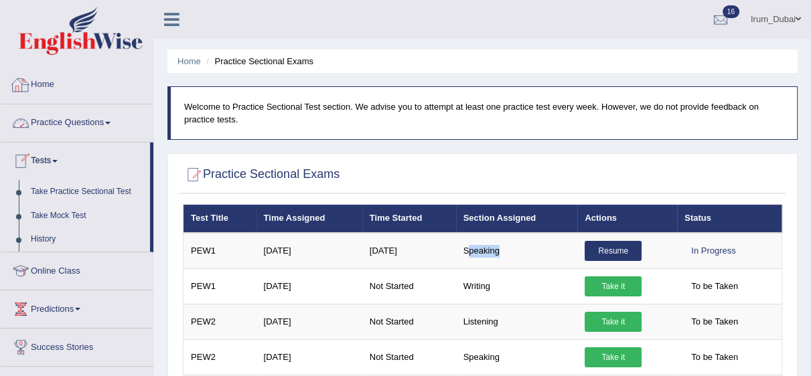
click at [30, 82] on link "Home" at bounding box center [77, 82] width 153 height 33
